Goal: Find specific page/section: Find specific page/section

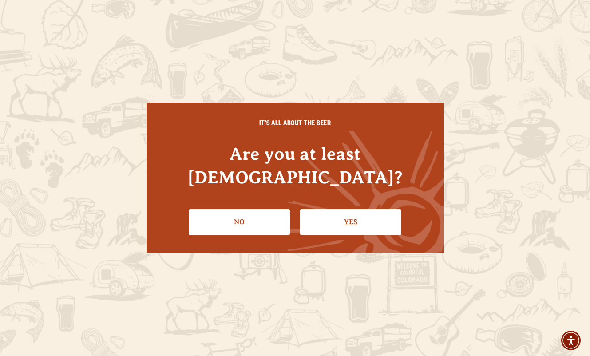
click at [333, 216] on link "Yes" at bounding box center [350, 222] width 101 height 26
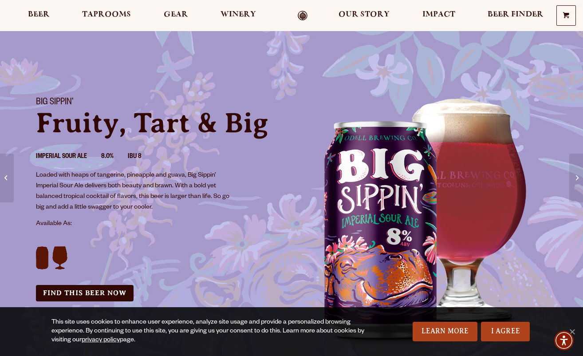
scroll to position [148, 0]
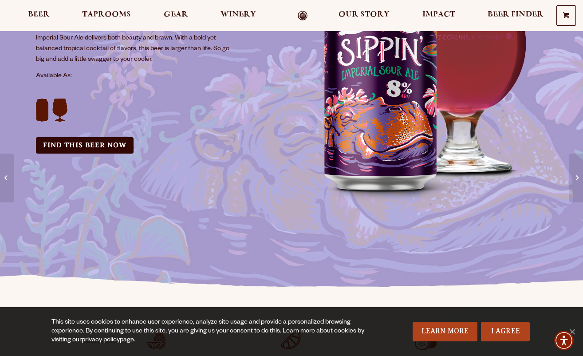
click at [91, 150] on link "Find this Beer Now" at bounding box center [85, 145] width 98 height 16
click at [89, 144] on link "Find this Beer Now" at bounding box center [85, 145] width 98 height 16
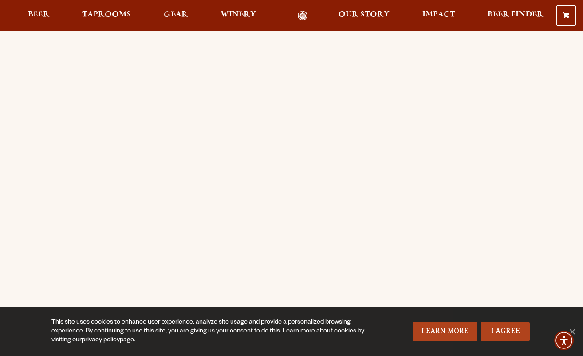
scroll to position [148, 0]
